Goal: Task Accomplishment & Management: Use online tool/utility

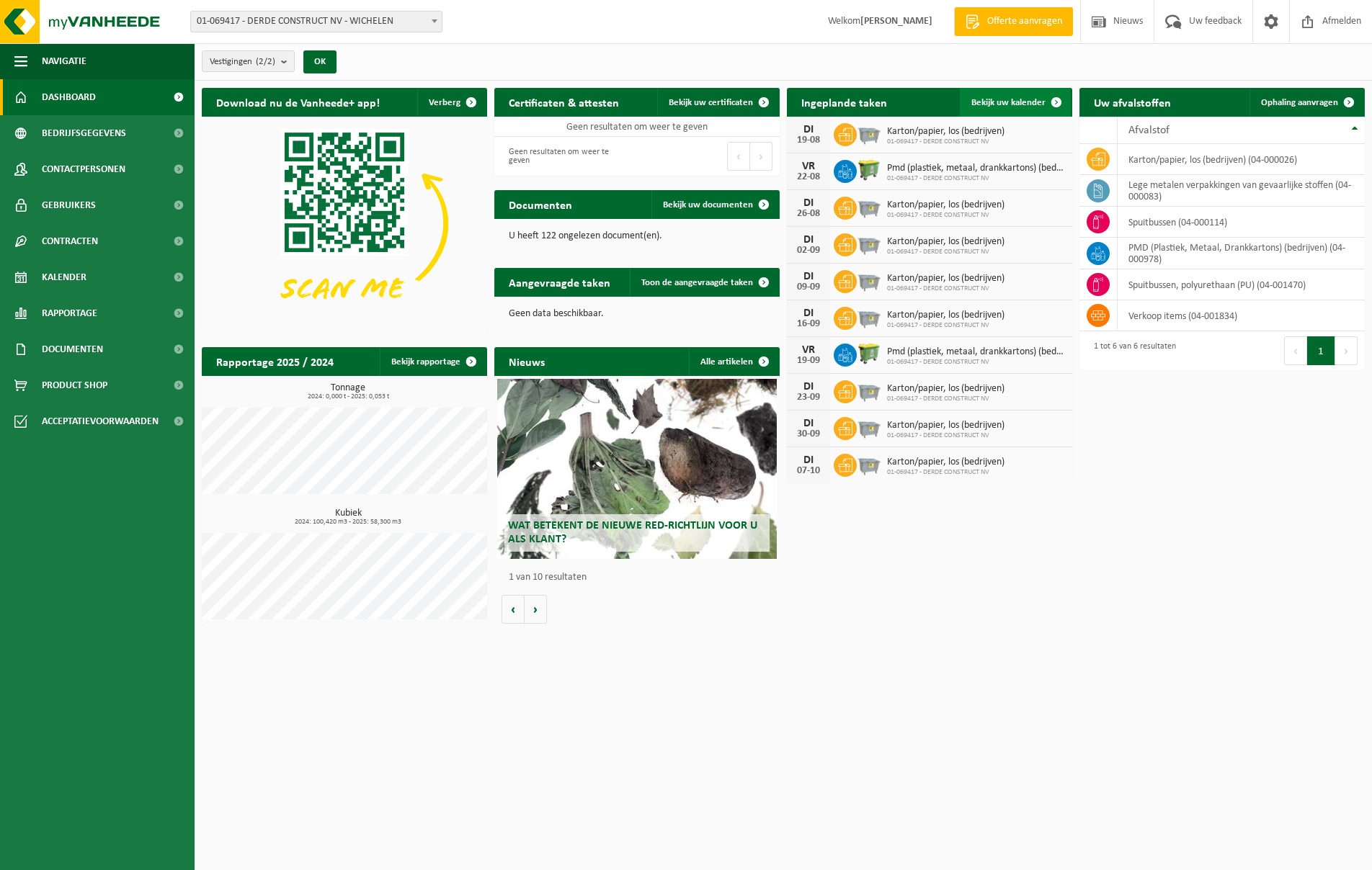
click at [996, 98] on span "Bekijk uw kalender" at bounding box center [1009, 102] width 75 height 9
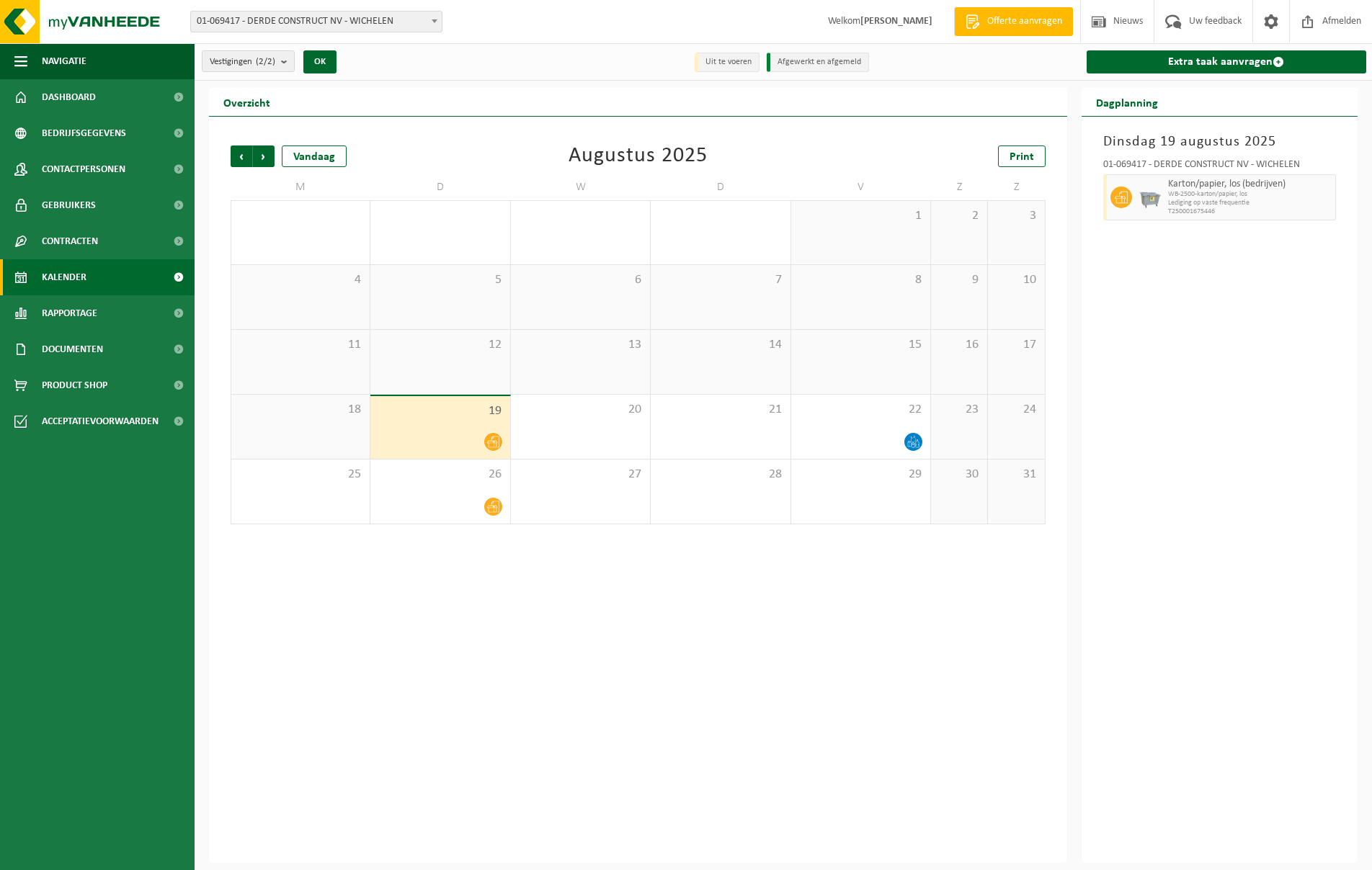
click at [1295, 201] on span "Lediging op vaste frequentie" at bounding box center [1251, 203] width 165 height 9
click at [1210, 58] on link "Extra taak aanvragen" at bounding box center [1227, 62] width 281 height 23
click at [696, 427] on div "21" at bounding box center [720, 426] width 139 height 64
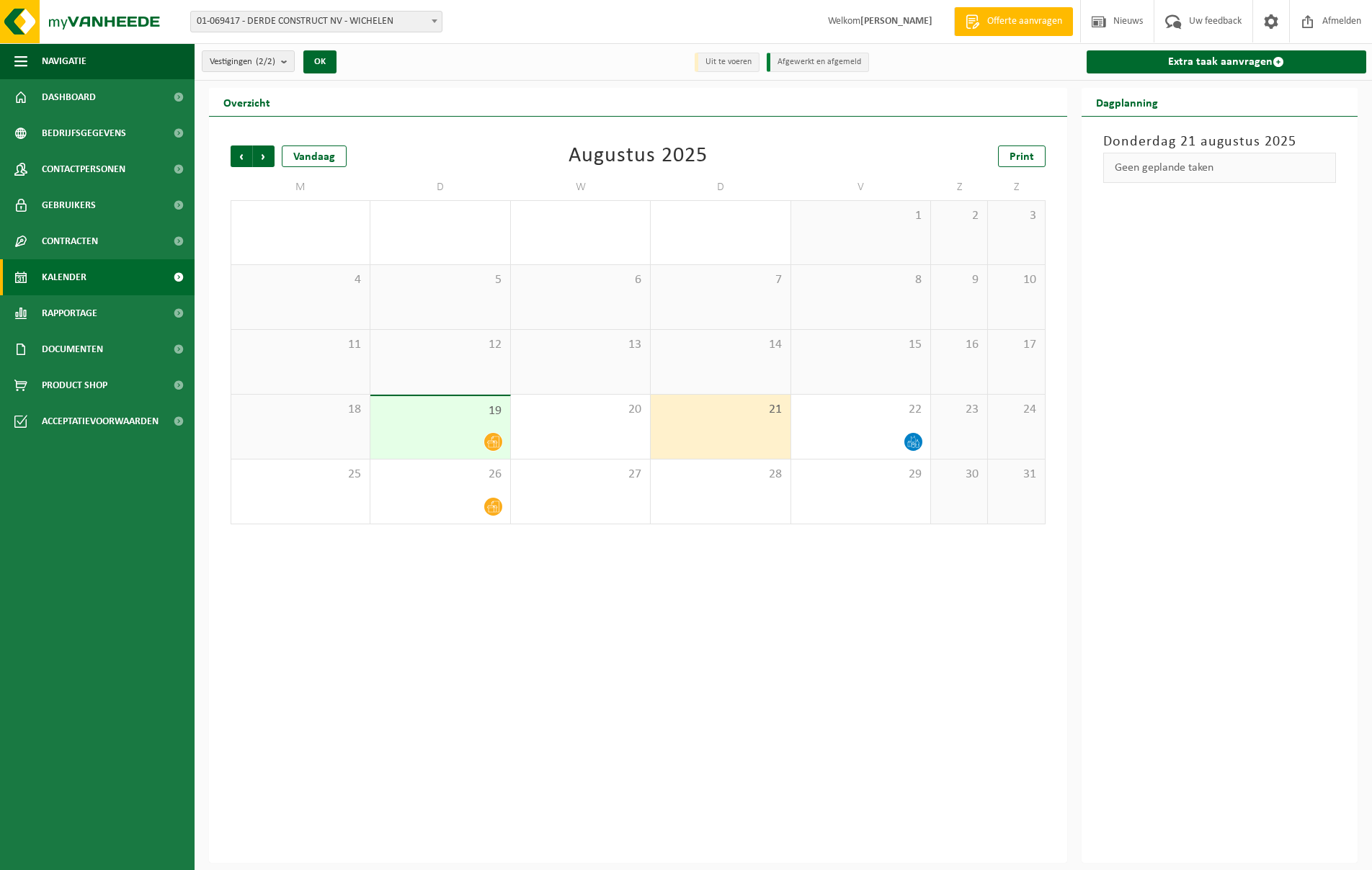
click at [1162, 166] on div "Geen geplande taken" at bounding box center [1220, 168] width 234 height 31
click at [1216, 62] on link "Extra taak aanvragen" at bounding box center [1227, 62] width 281 height 23
